Goal: Task Accomplishment & Management: Understand process/instructions

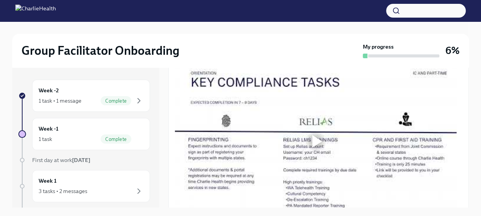
scroll to position [132, 0]
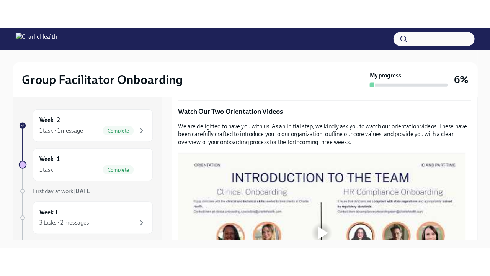
scroll to position [404, 0]
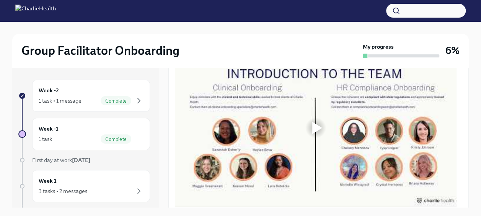
click at [321, 132] on div at bounding box center [317, 128] width 10 height 12
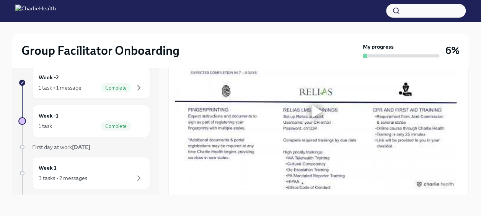
scroll to position [575, 0]
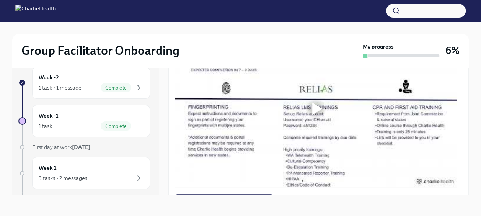
click at [315, 111] on div at bounding box center [317, 109] width 10 height 12
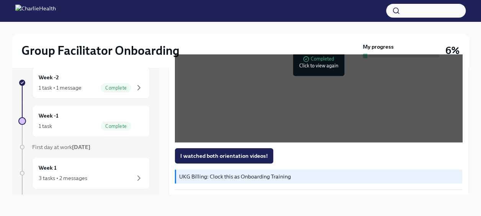
scroll to position [668, 0]
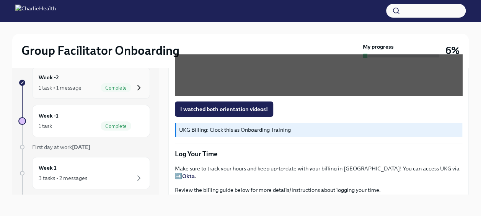
click at [138, 86] on icon "button" at bounding box center [139, 87] width 2 height 5
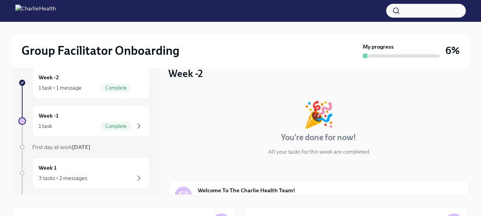
scroll to position [83, 0]
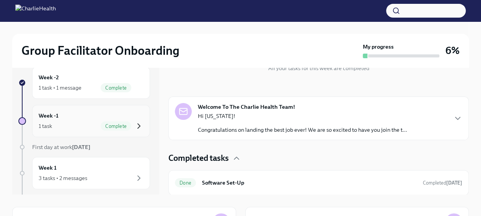
click at [134, 125] on icon "button" at bounding box center [138, 125] width 9 height 9
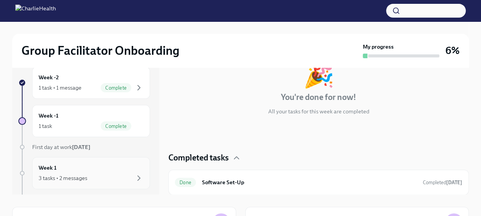
click at [126, 175] on div "3 tasks • 2 messages" at bounding box center [91, 177] width 105 height 9
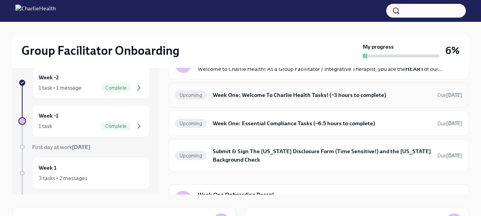
click at [269, 99] on h6 "Week One: Welcome To Charlie Health Tasks! (~3 hours to complete)" at bounding box center [322, 95] width 219 height 8
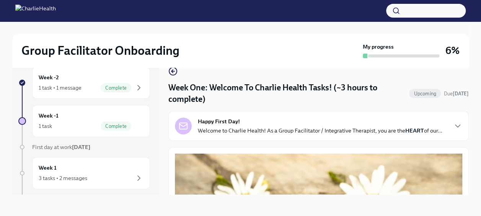
drag, startPoint x: 462, startPoint y: 70, endPoint x: 467, endPoint y: 85, distance: 15.1
click at [467, 85] on div "Week One: Welcome To Charlie Health Tasks! (~3 hours to complete) Upcoming Due …" at bounding box center [318, 124] width 300 height 140
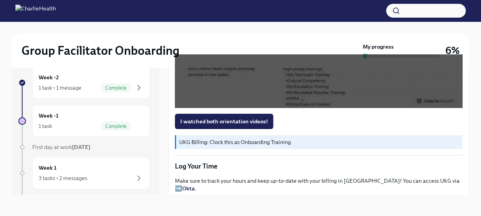
scroll to position [658, 0]
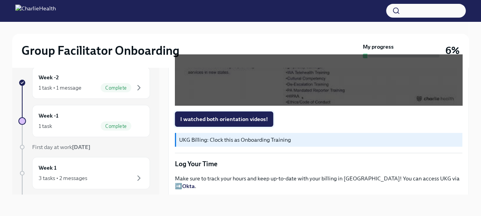
click at [230, 120] on span "I watched both orientation videos!" at bounding box center [224, 119] width 88 height 8
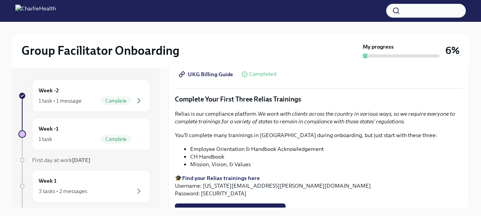
scroll to position [857, 0]
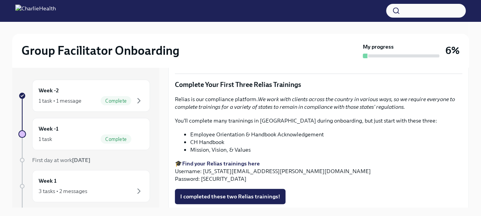
click at [230, 160] on strong "Find your Relias trainings here" at bounding box center [221, 163] width 78 height 7
